Goal: Transaction & Acquisition: Register for event/course

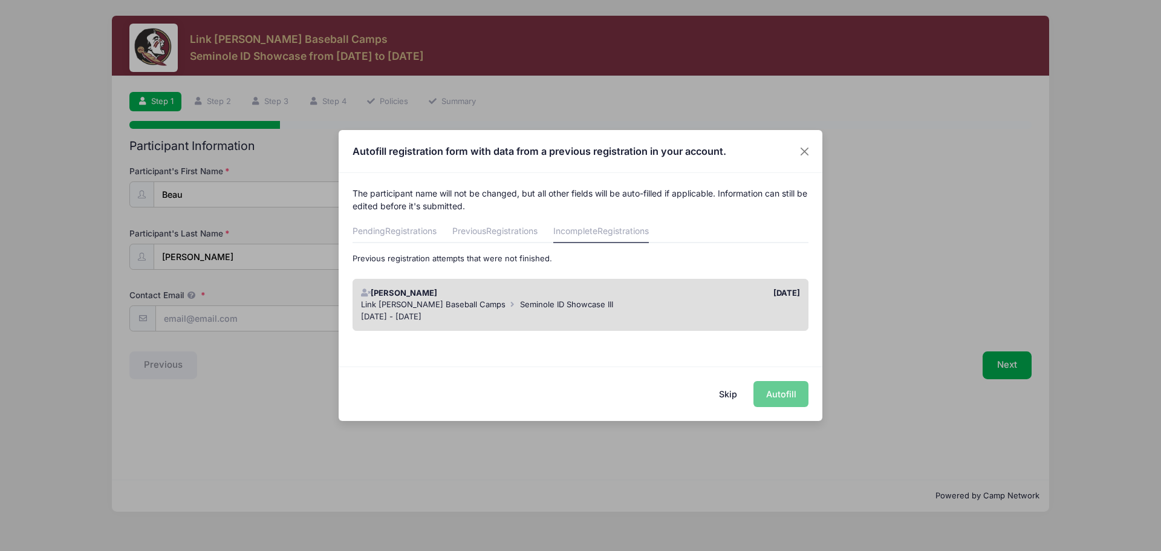
click at [472, 296] on div "[PERSON_NAME]" at bounding box center [468, 293] width 226 height 12
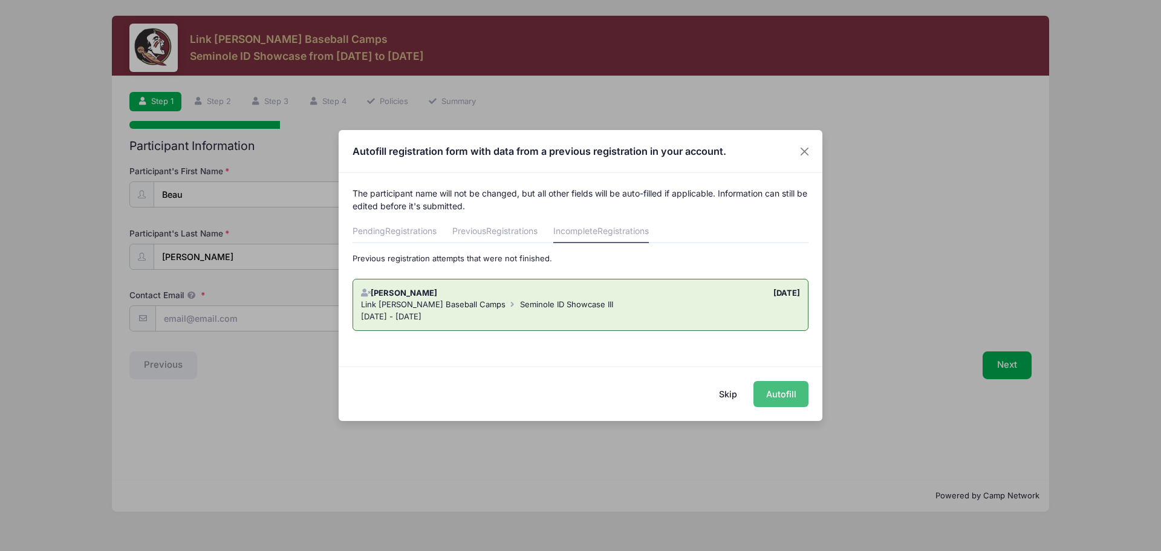
click at [781, 395] on button "Autofill" at bounding box center [781, 394] width 55 height 26
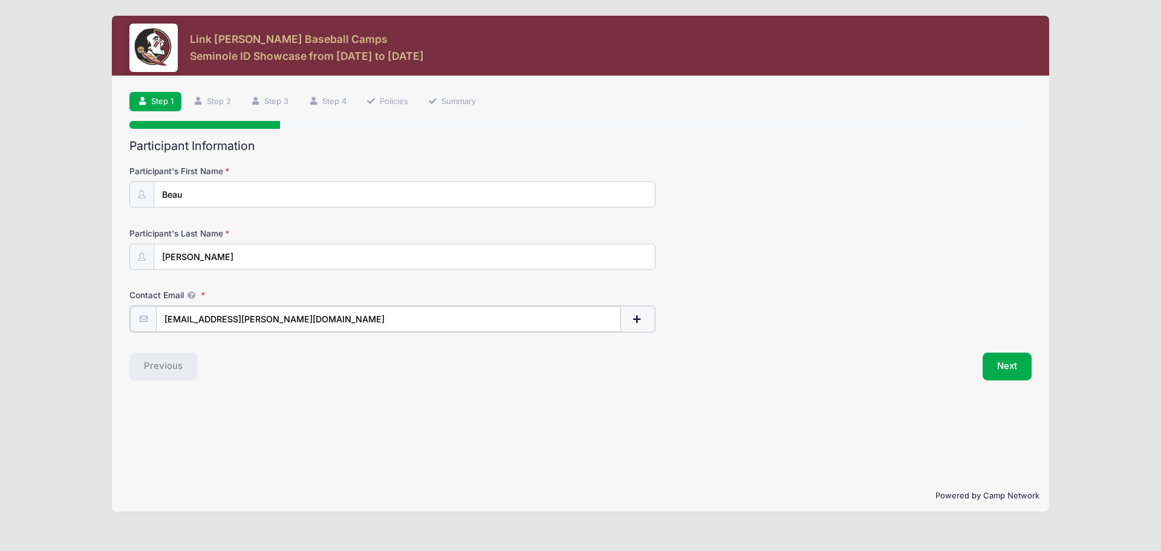
click at [186, 319] on input "[EMAIL_ADDRESS][PERSON_NAME][DOMAIN_NAME]" at bounding box center [388, 319] width 465 height 26
type input "[EMAIL_ADDRESS][PERSON_NAME][DOMAIN_NAME]"
click at [313, 286] on form "Participant's First Name Beau Participant's Last Name [PERSON_NAME] Contact Ema…" at bounding box center [580, 248] width 903 height 166
click at [223, 105] on link "Step 2" at bounding box center [212, 102] width 54 height 20
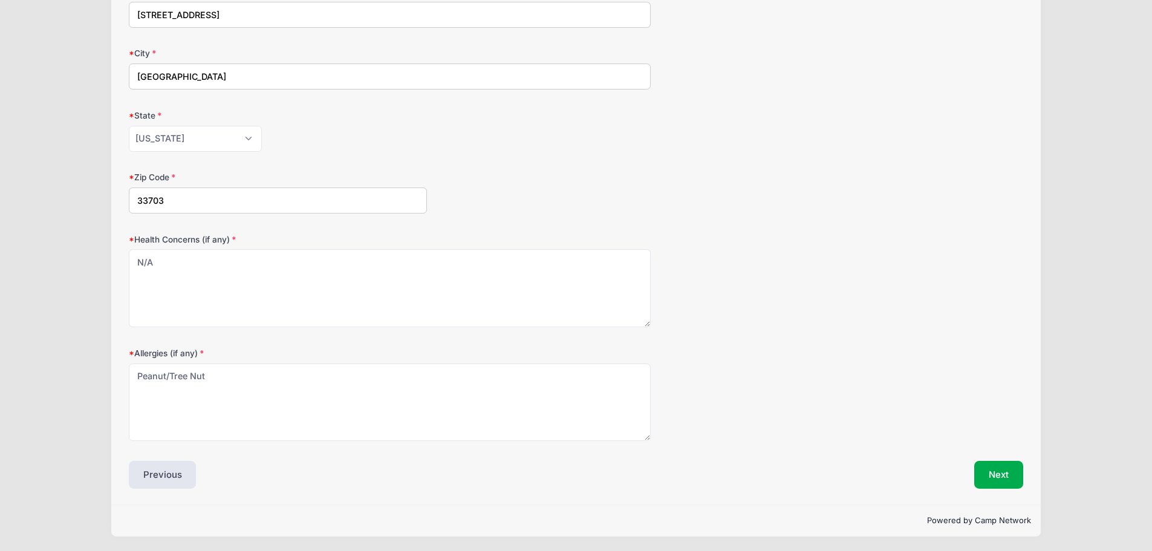
scroll to position [243, 0]
click at [1004, 474] on button "Next" at bounding box center [999, 474] width 49 height 28
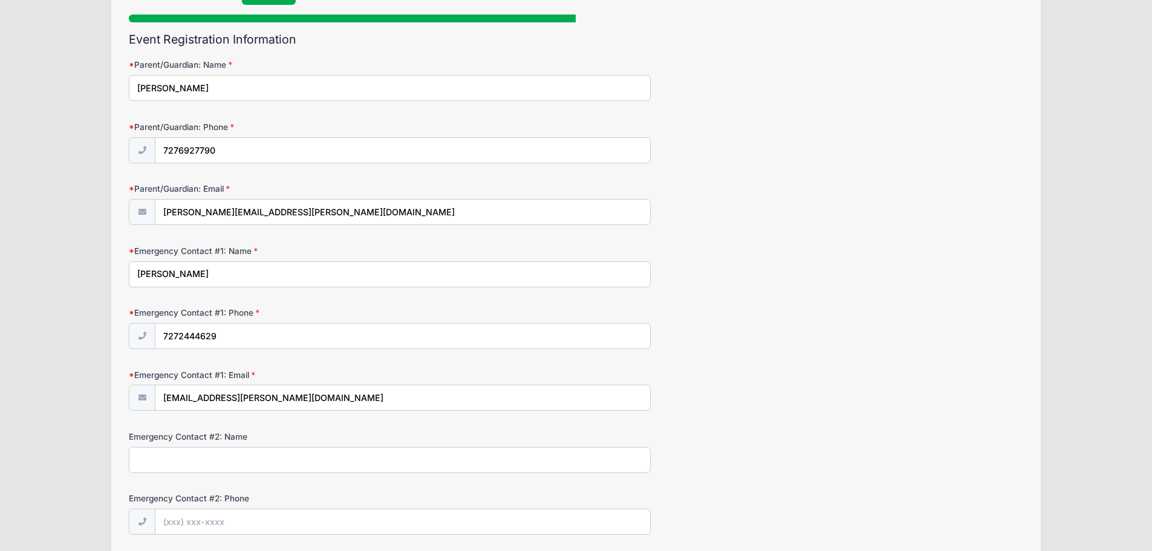
scroll to position [0, 0]
